Goal: Book appointment/travel/reservation

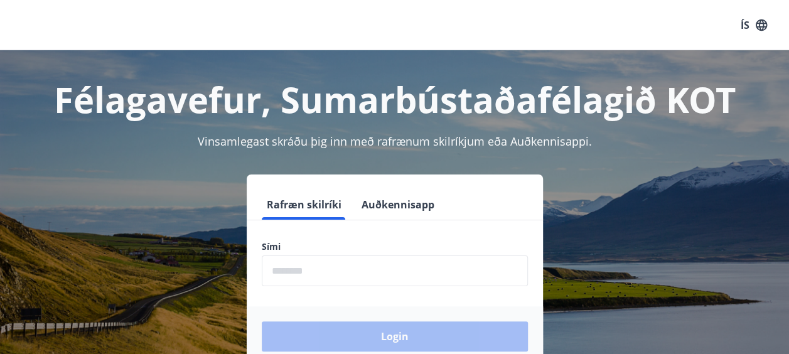
click at [443, 277] on input "phone" at bounding box center [395, 270] width 266 height 31
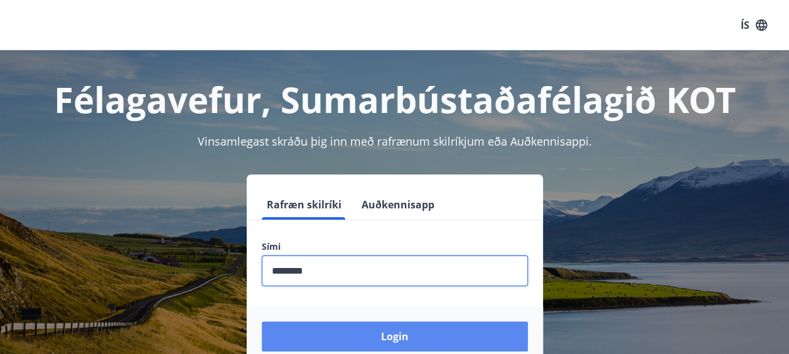
type input "********"
click at [410, 326] on button "Login" at bounding box center [395, 336] width 266 height 30
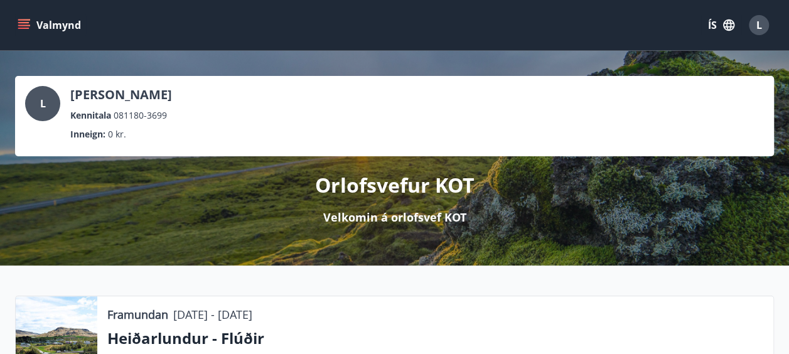
click at [24, 24] on icon "menu" at bounding box center [24, 25] width 13 height 13
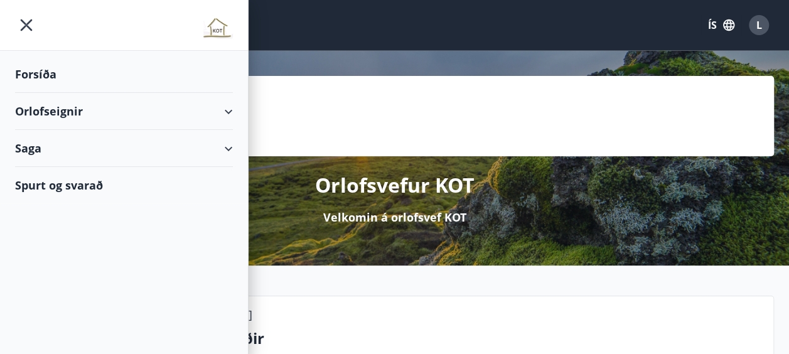
click at [63, 114] on div "Orlofseignir" at bounding box center [124, 111] width 218 height 37
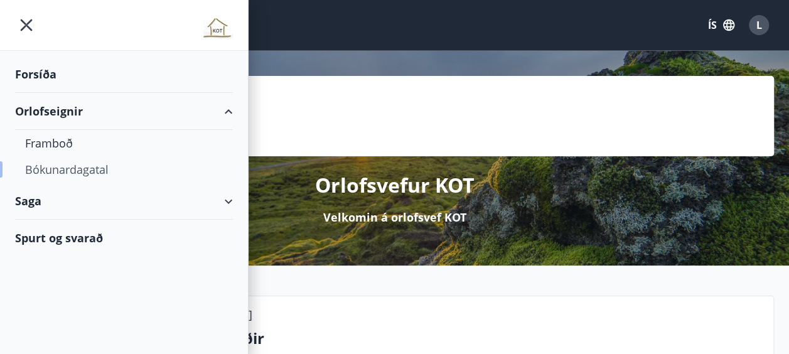
click at [67, 167] on div "Bókunardagatal" at bounding box center [124, 169] width 198 height 26
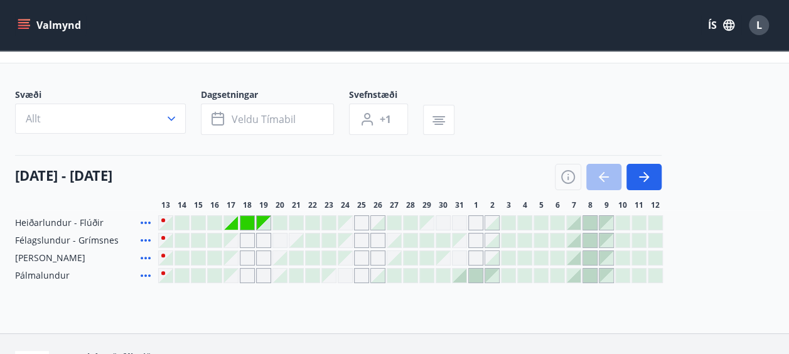
scroll to position [82, 0]
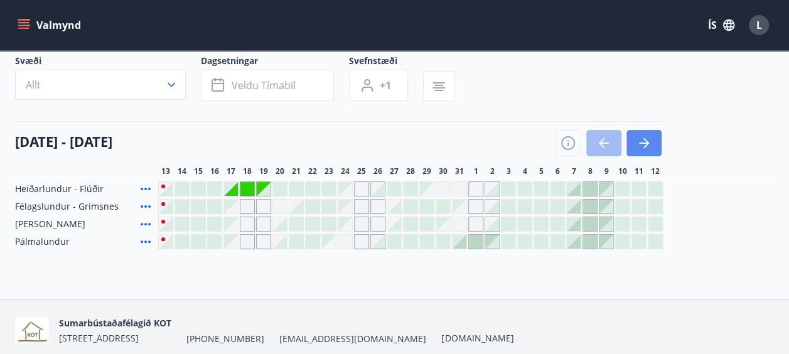
click at [636, 141] on icon "button" at bounding box center [643, 143] width 15 height 15
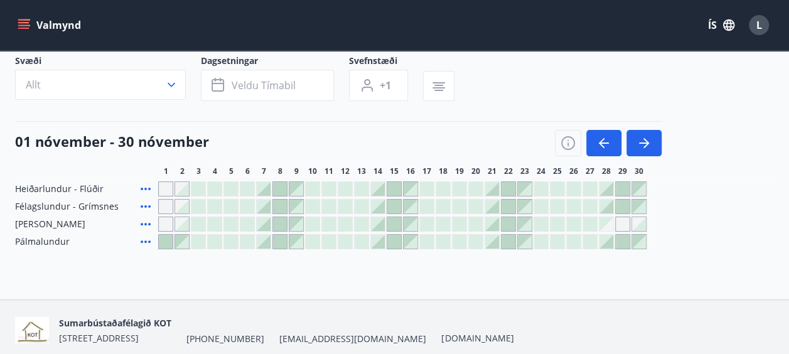
click at [263, 184] on div at bounding box center [264, 189] width 14 height 14
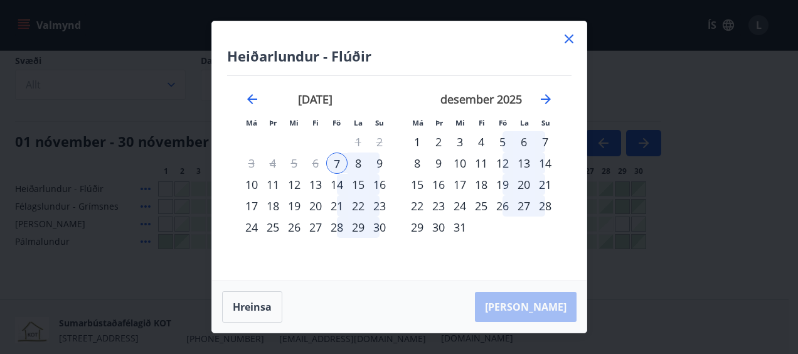
click at [383, 164] on div "9" at bounding box center [379, 162] width 21 height 21
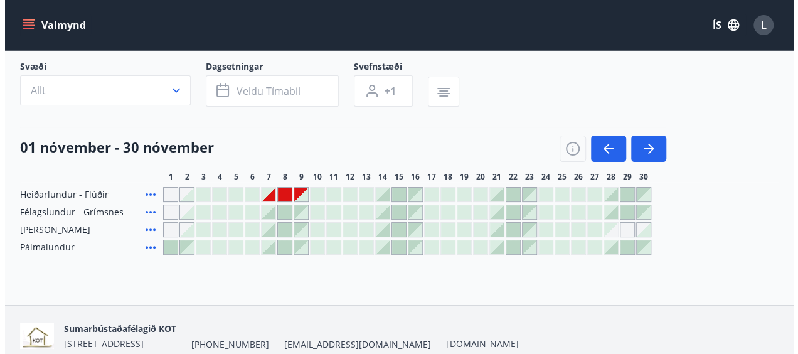
scroll to position [77, 0]
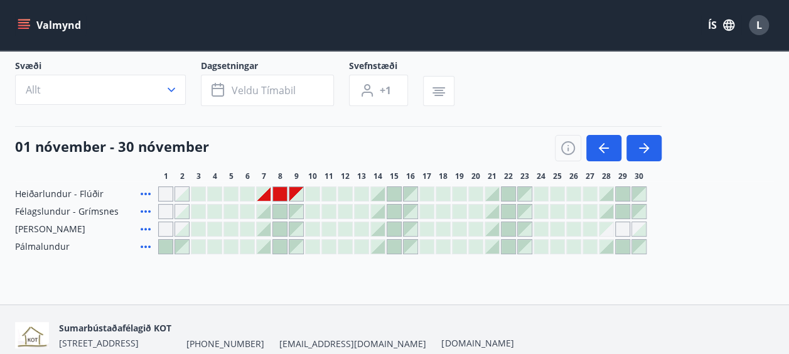
click at [283, 192] on div at bounding box center [280, 194] width 14 height 14
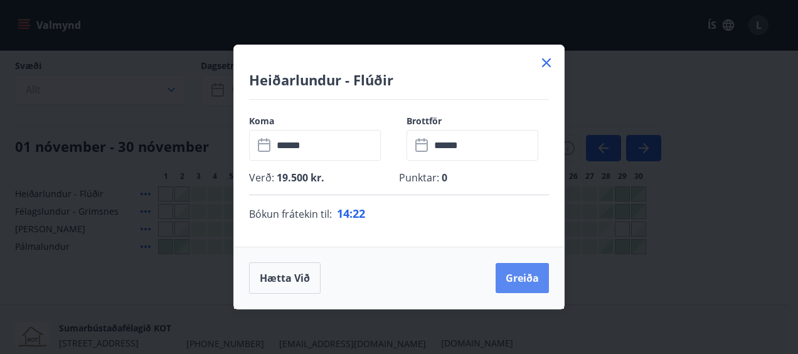
click at [533, 280] on button "Greiða" at bounding box center [522, 278] width 53 height 30
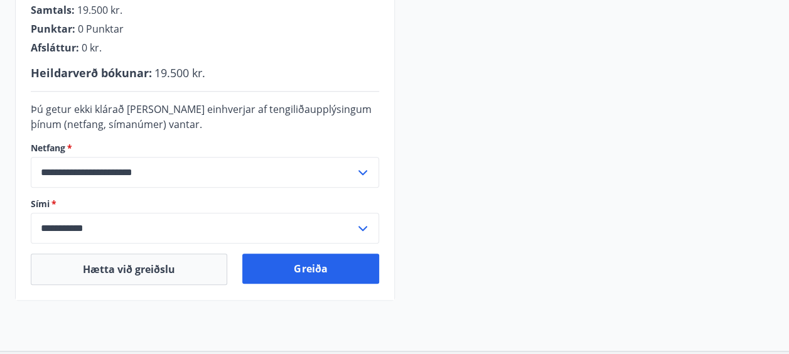
scroll to position [358, 0]
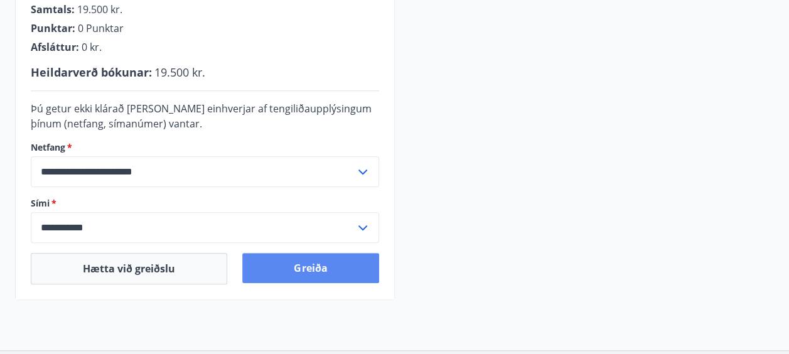
click at [360, 253] on button "Greiða" at bounding box center [310, 268] width 136 height 30
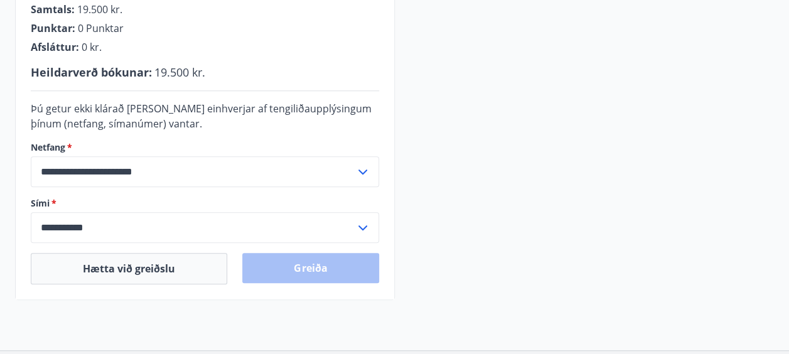
click at [333, 268] on div "Greiða" at bounding box center [310, 268] width 136 height 31
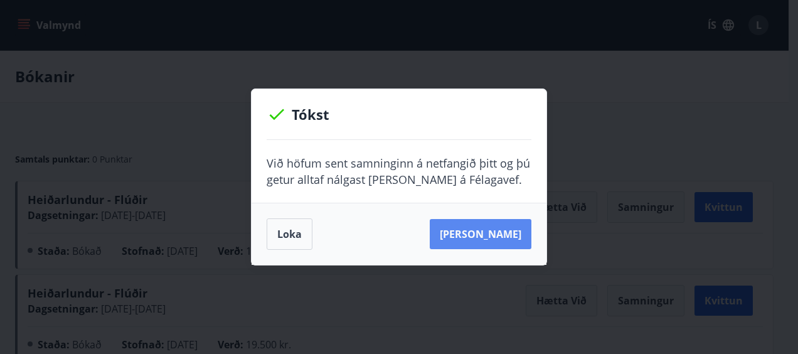
click at [481, 233] on button "[PERSON_NAME]" at bounding box center [481, 234] width 102 height 30
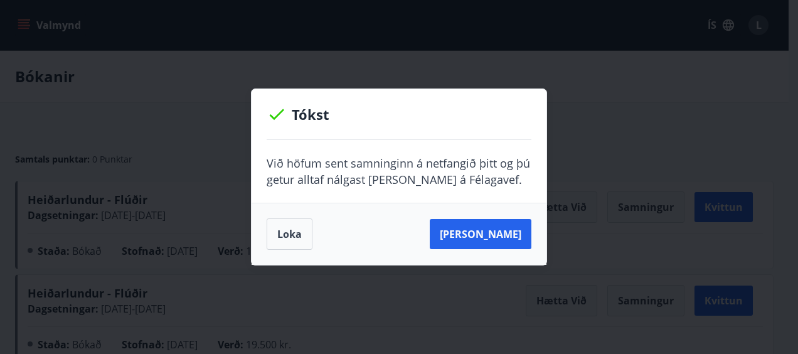
click at [622, 126] on div "Tókst Við höfum sent samninginn á netfangið þitt og þú getur alltaf nálgast [PE…" at bounding box center [399, 177] width 798 height 354
